Goal: Information Seeking & Learning: Learn about a topic

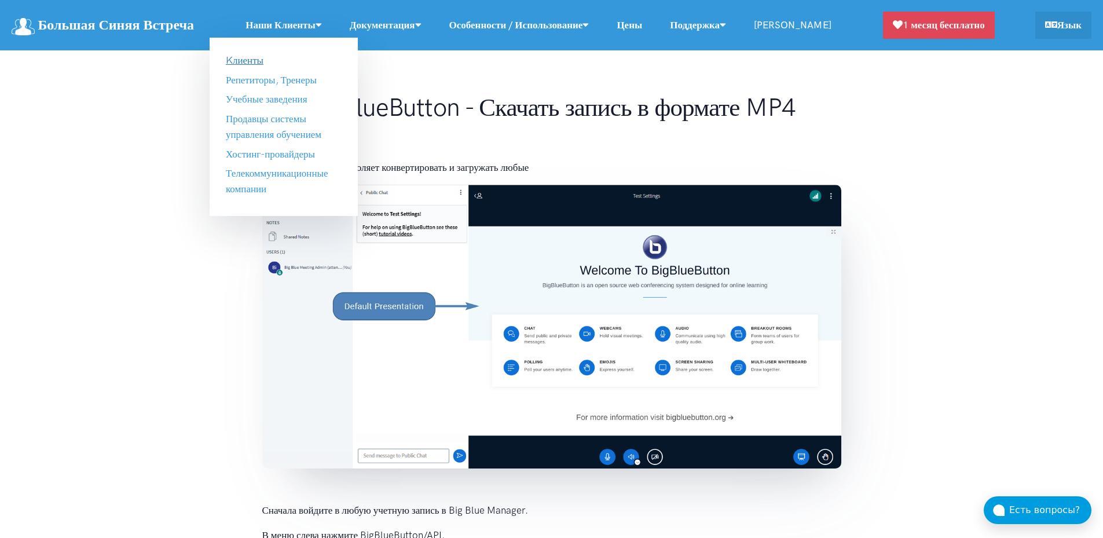
click at [263, 63] on link "Kлиенты" at bounding box center [245, 60] width 38 height 12
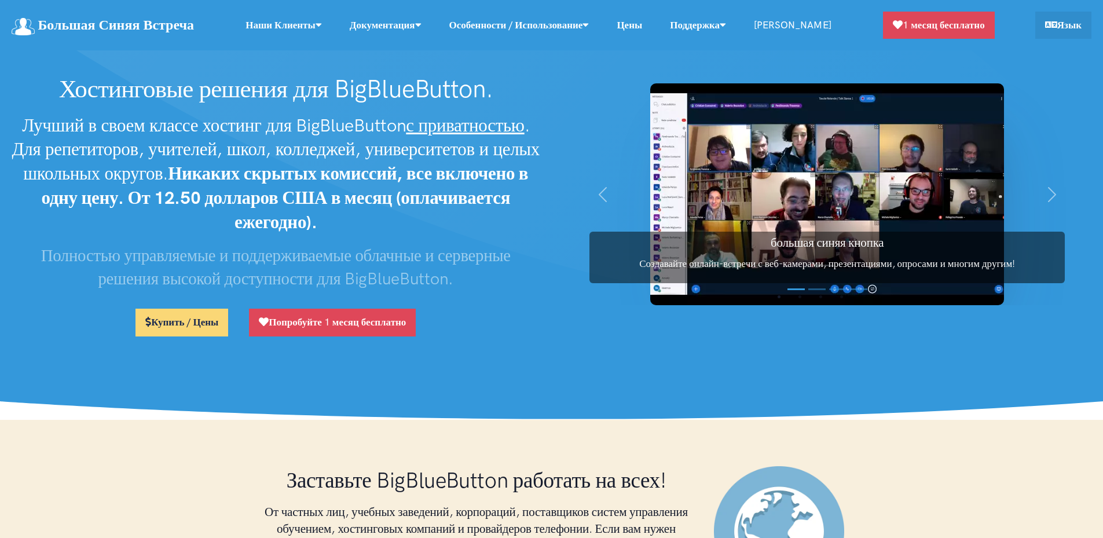
scroll to position [679, 0]
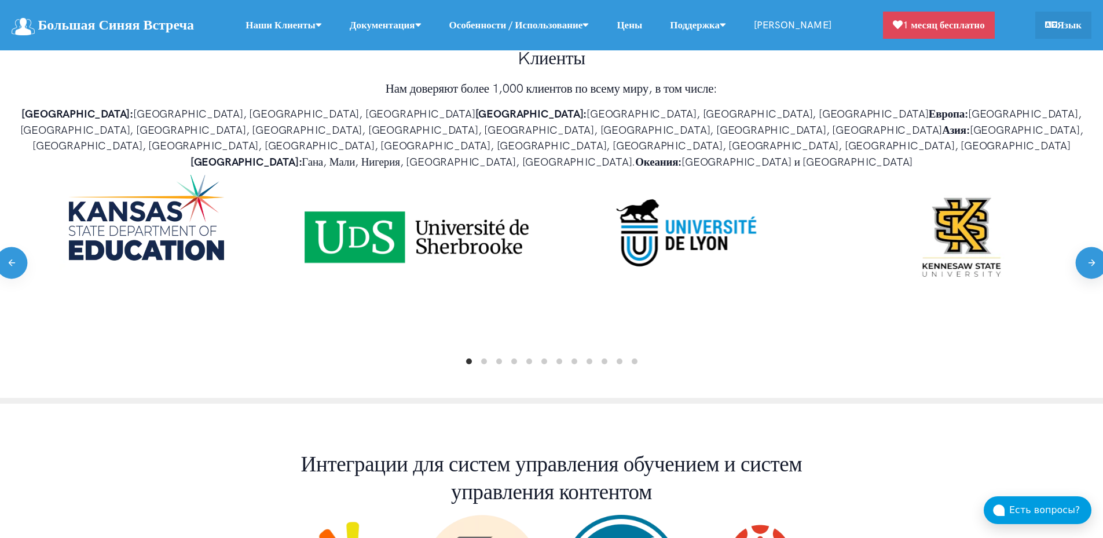
click at [1096, 247] on button "Next" at bounding box center [1091, 263] width 32 height 32
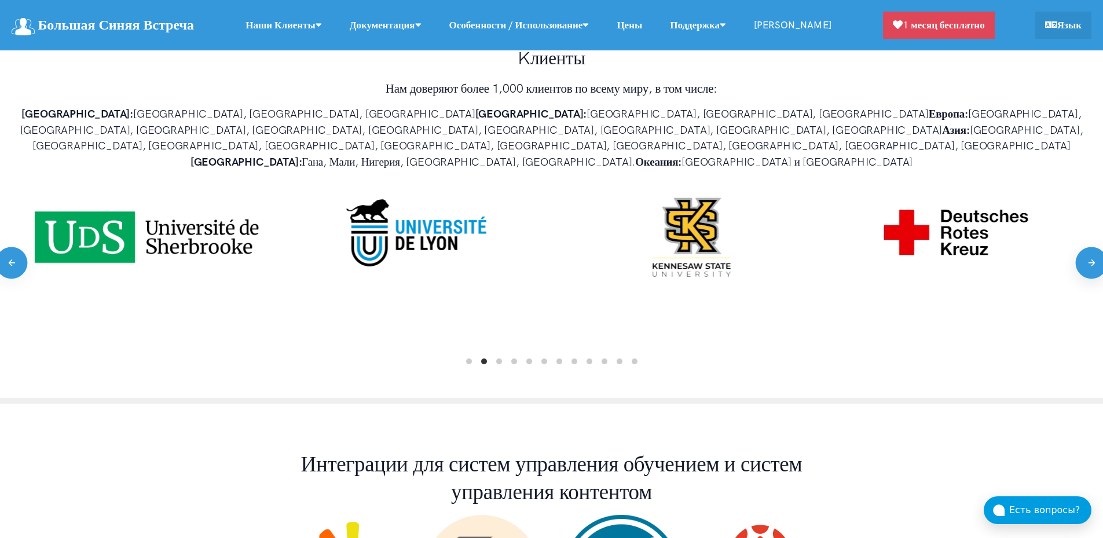
click at [1096, 247] on button "Next" at bounding box center [1091, 263] width 32 height 32
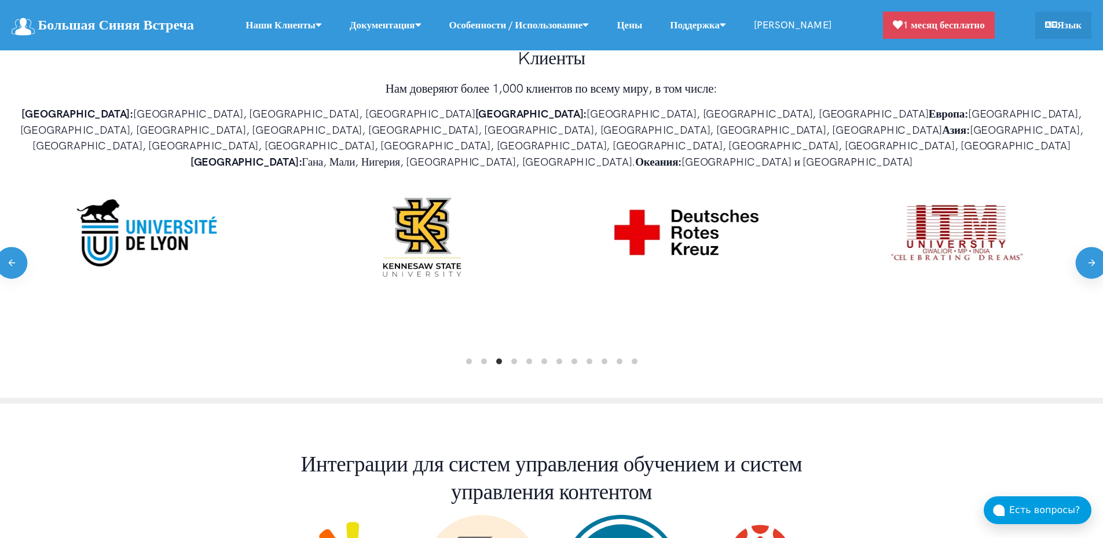
click at [1096, 247] on button "Next" at bounding box center [1091, 263] width 32 height 32
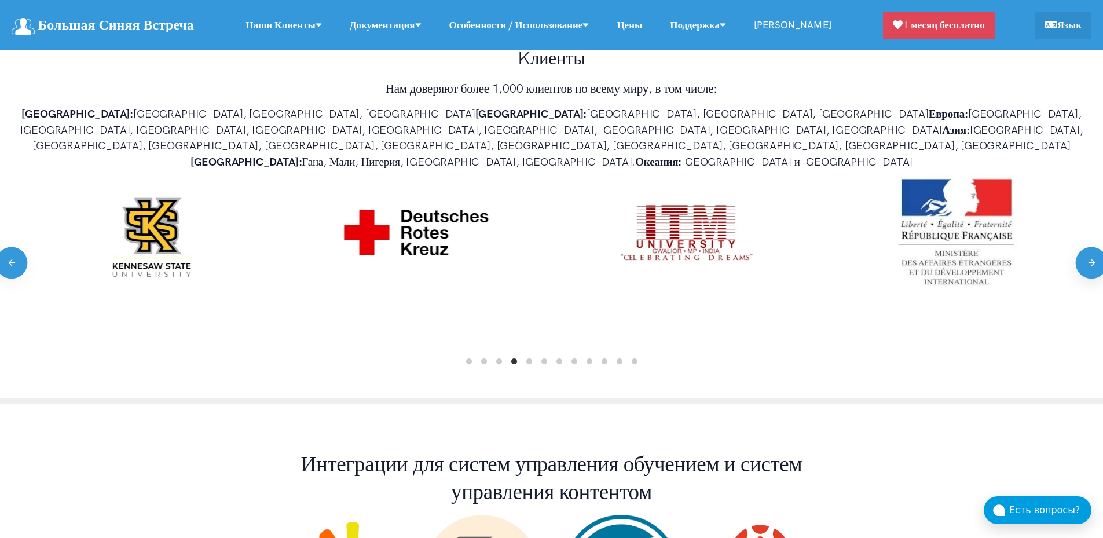
click at [1096, 247] on button "Next" at bounding box center [1091, 263] width 32 height 32
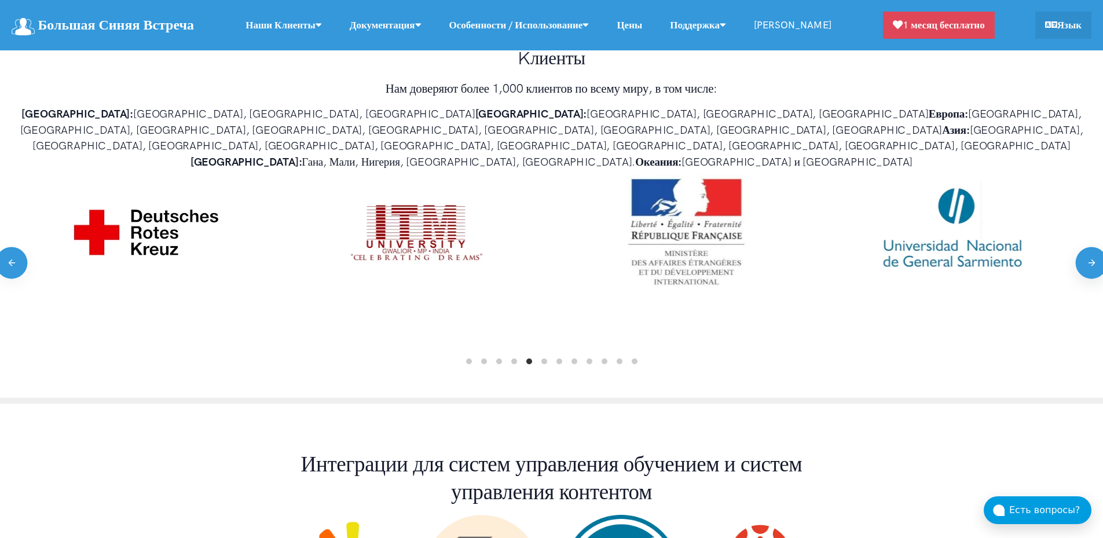
click at [1096, 247] on button "Next" at bounding box center [1091, 263] width 32 height 32
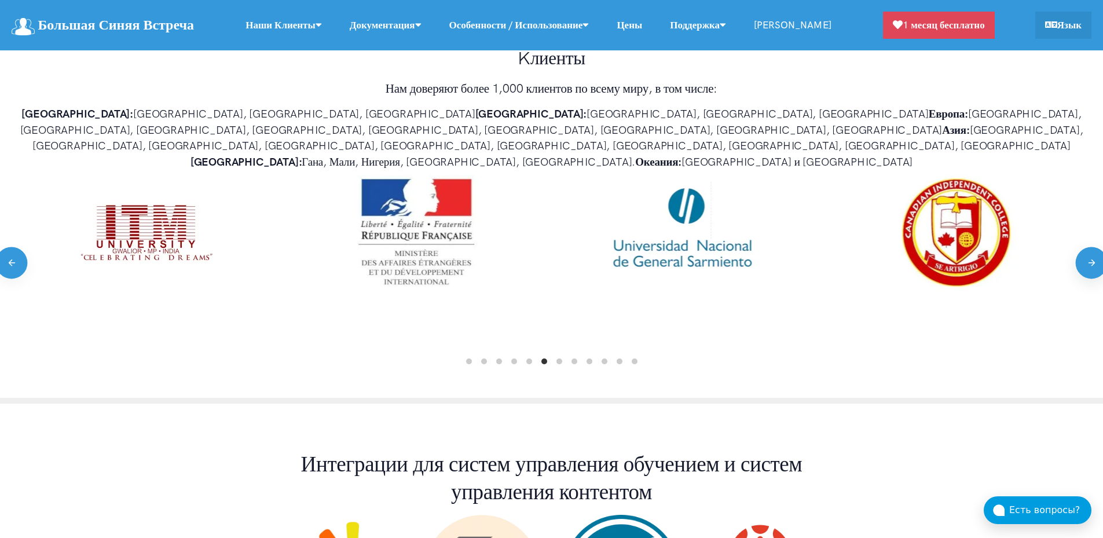
click at [1096, 247] on button "Next" at bounding box center [1091, 263] width 32 height 32
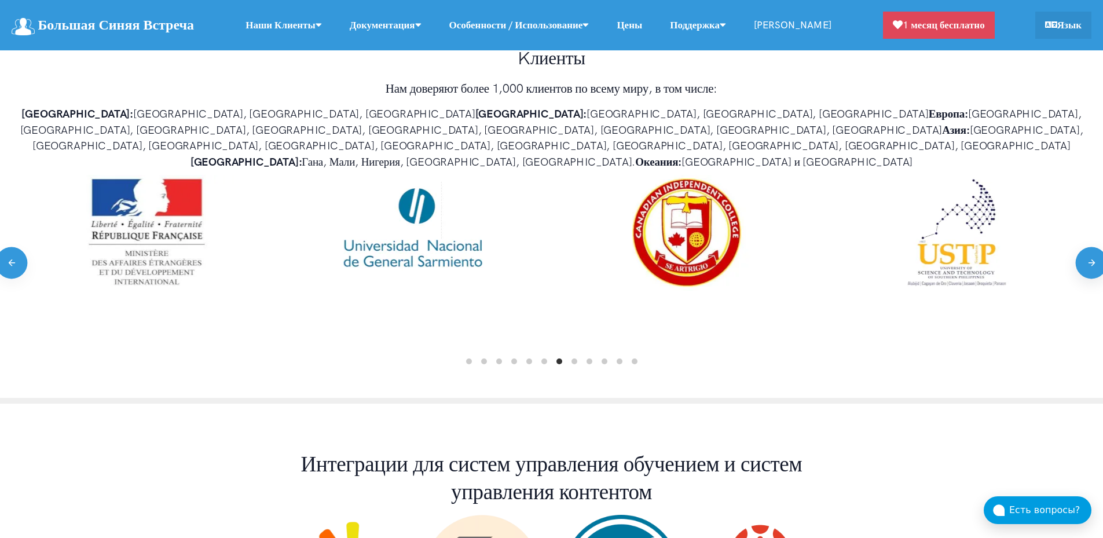
click at [1096, 247] on button "Next" at bounding box center [1091, 263] width 32 height 32
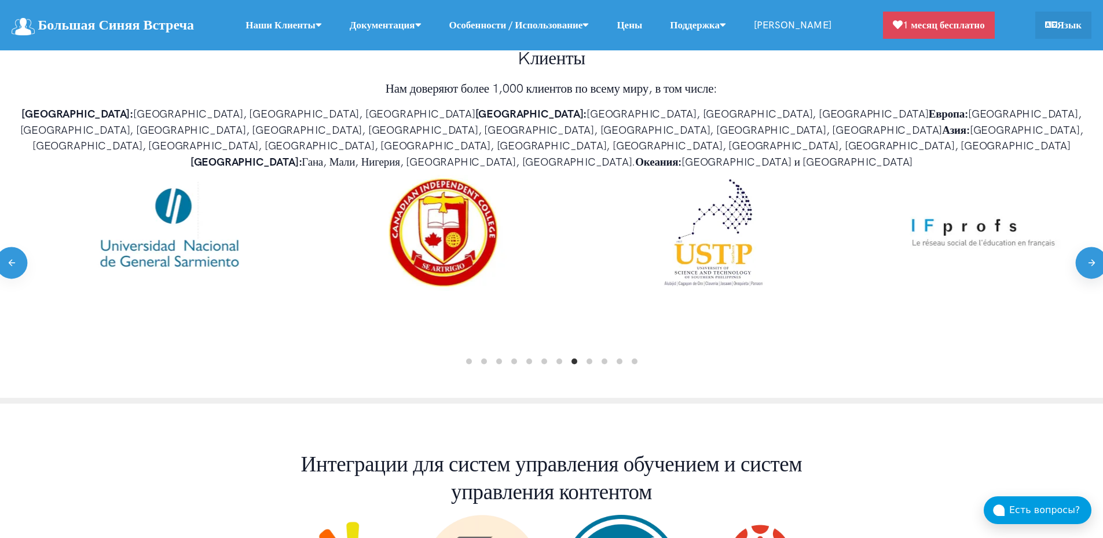
click at [1096, 247] on button "Next" at bounding box center [1091, 263] width 32 height 32
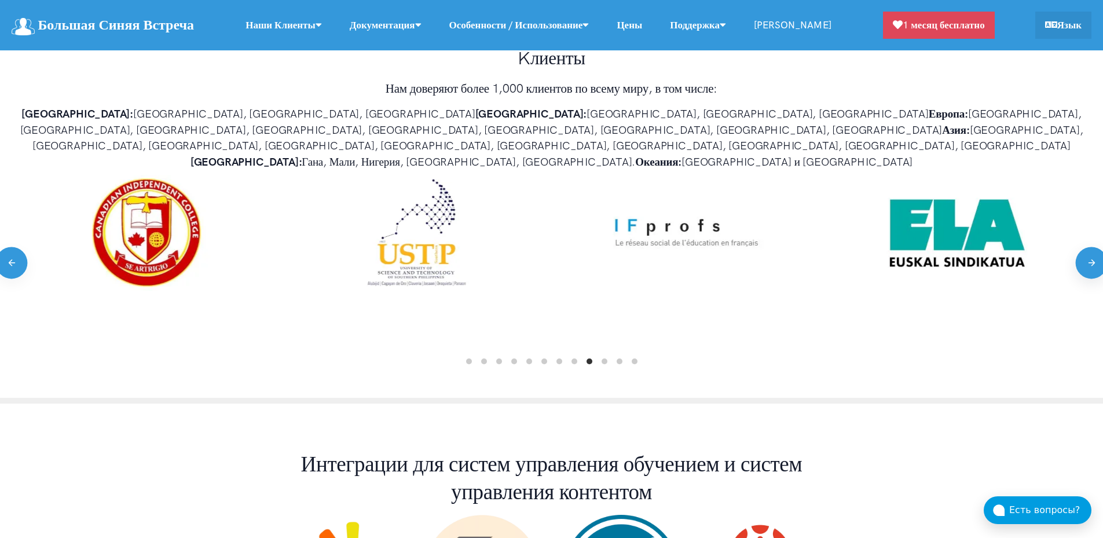
click at [1096, 247] on button "Next" at bounding box center [1091, 263] width 32 height 32
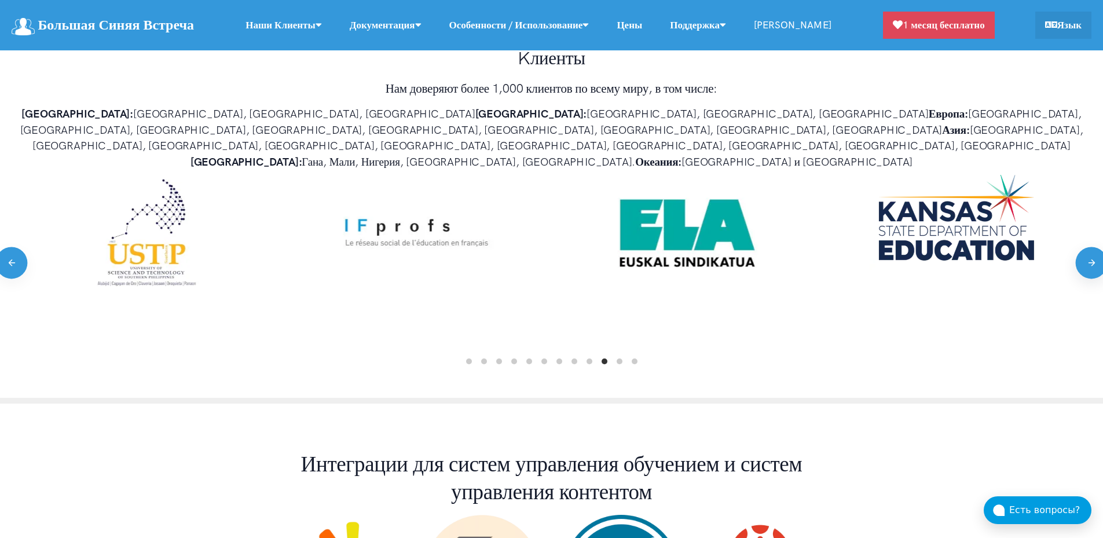
click at [1096, 247] on button "Next" at bounding box center [1091, 263] width 32 height 32
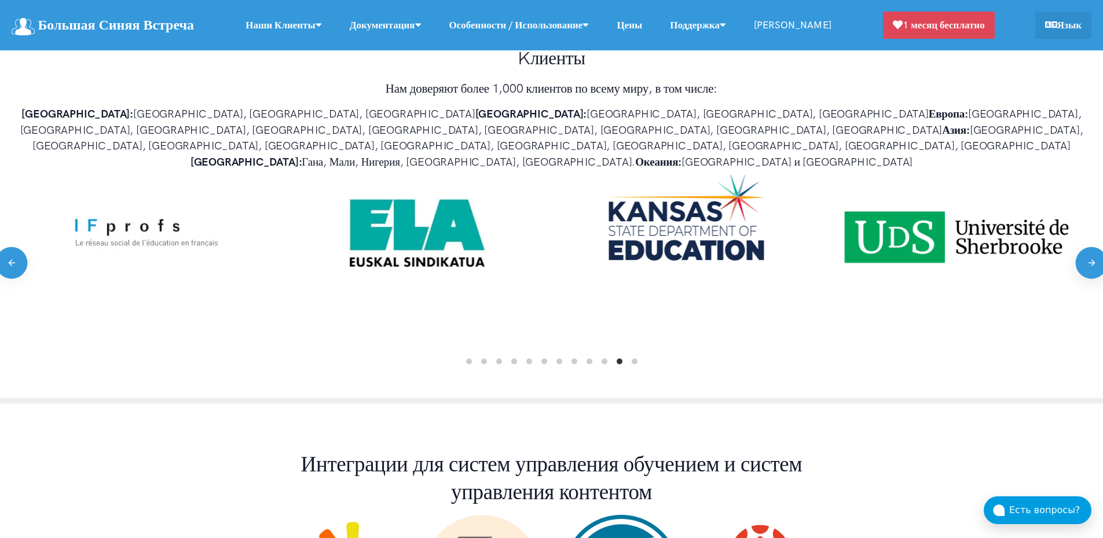
click at [1096, 247] on button "Next" at bounding box center [1091, 263] width 32 height 32
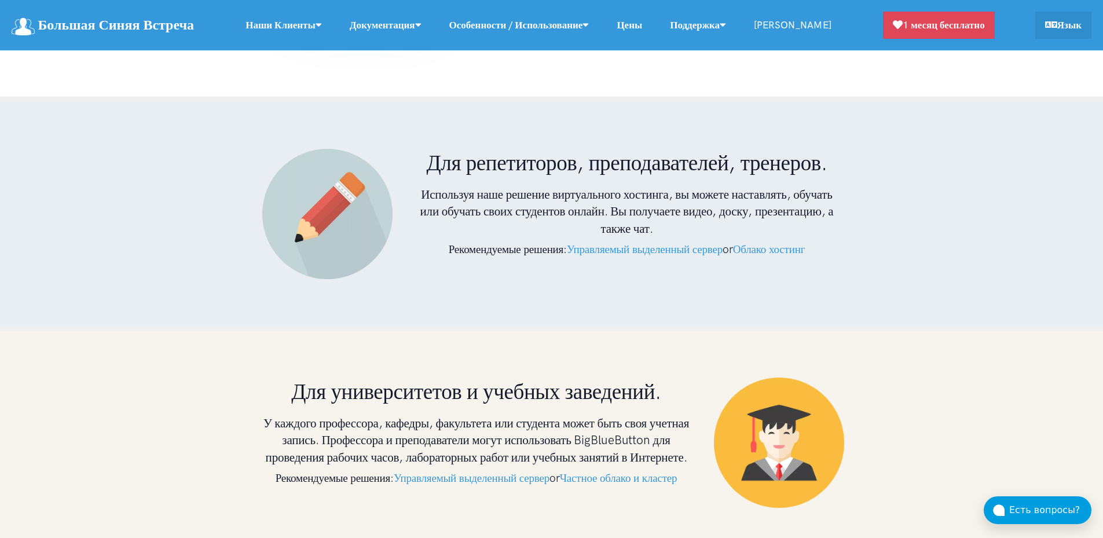
scroll to position [2415, 0]
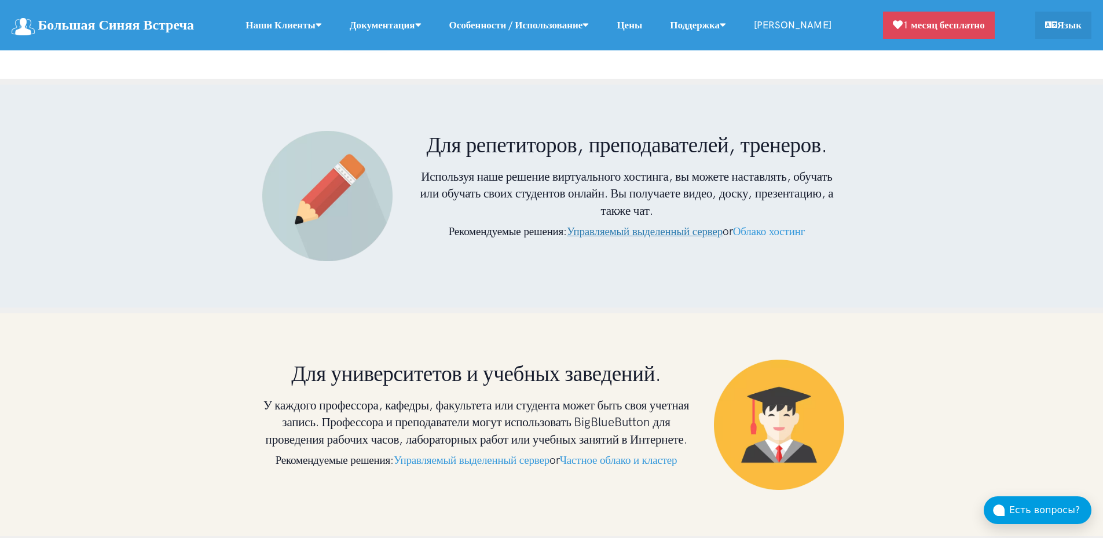
click at [681, 225] on link "Управляемый выделенный сервер" at bounding box center [645, 231] width 156 height 13
